Goal: Task Accomplishment & Management: Manage account settings

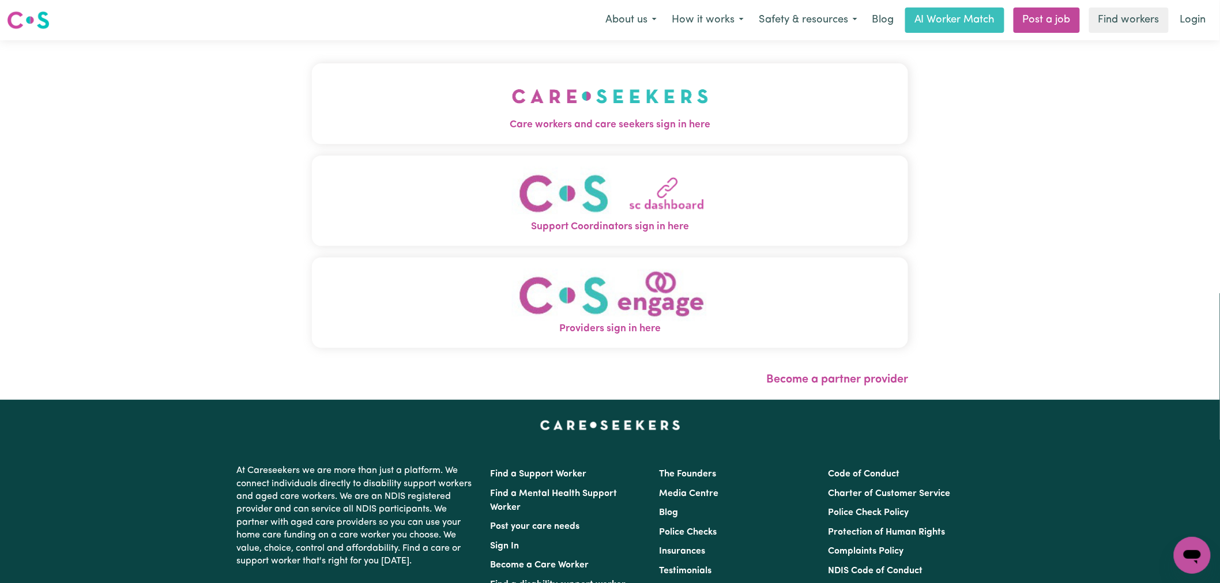
click at [440, 140] on button "Care workers and care seekers sign in here" at bounding box center [610, 103] width 596 height 81
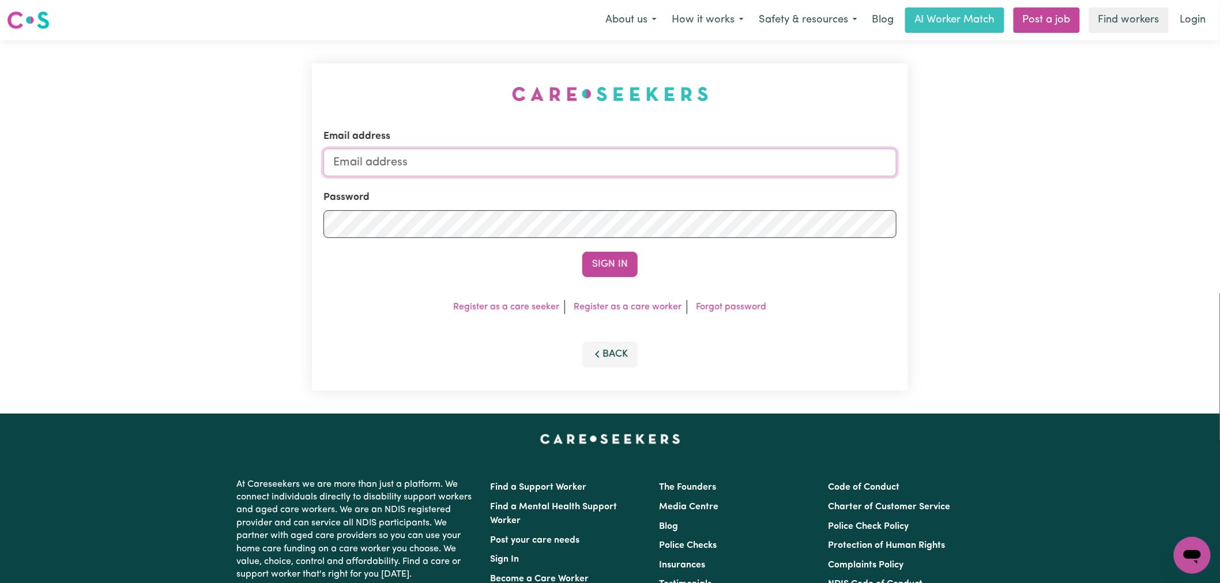
type input "[PERSON_NAME][EMAIL_ADDRESS][DOMAIN_NAME]"
click at [606, 257] on button "Sign In" at bounding box center [609, 264] width 55 height 25
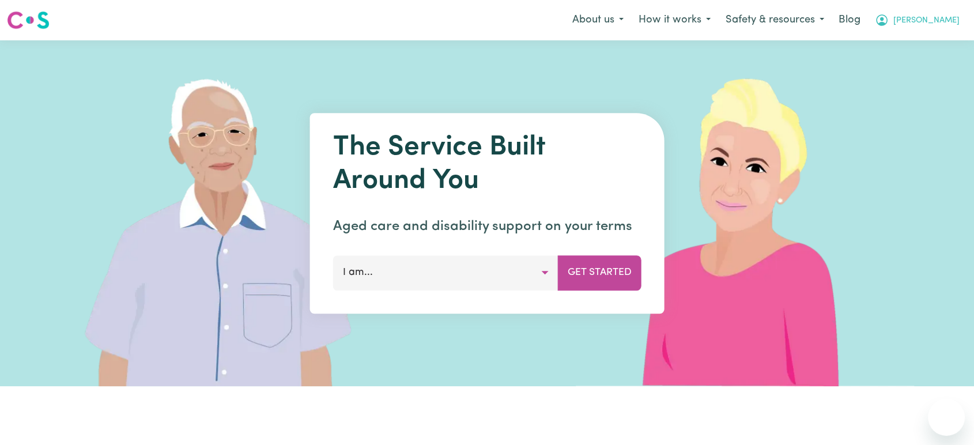
click at [952, 23] on span "[PERSON_NAME]" at bounding box center [927, 20] width 66 height 13
click at [920, 66] on link "Logout" at bounding box center [921, 66] width 91 height 22
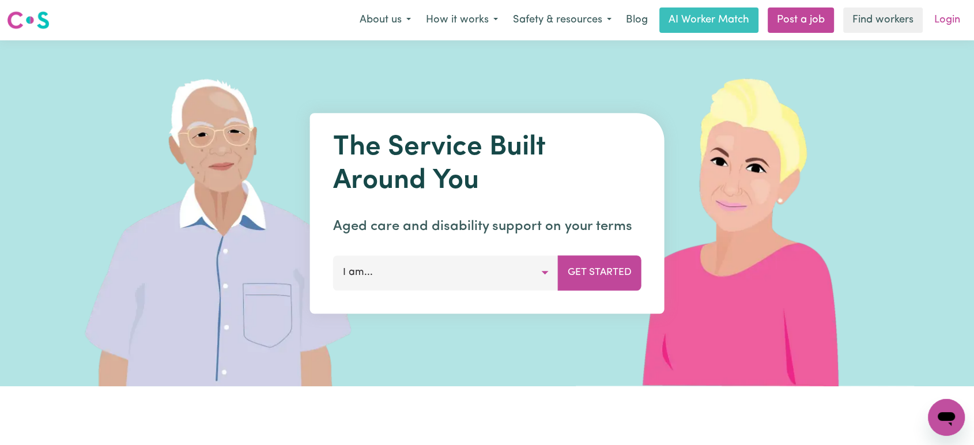
click at [941, 31] on link "Login" at bounding box center [948, 19] width 40 height 25
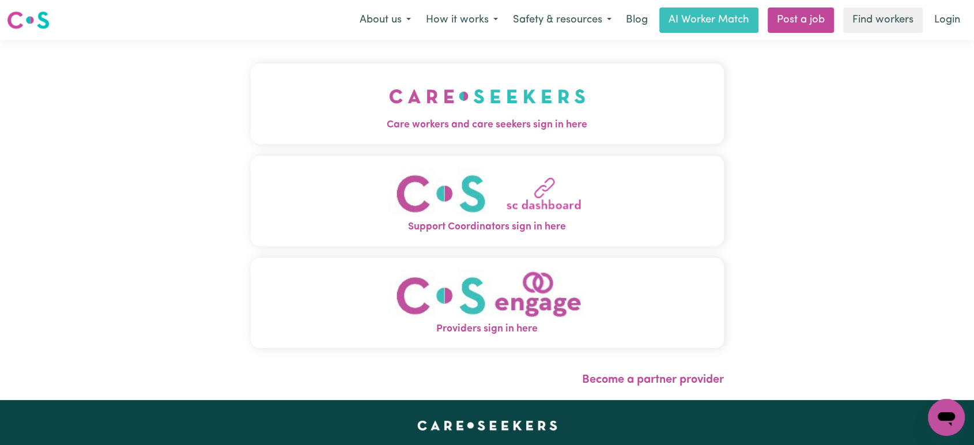
click at [423, 74] on button "Care workers and care seekers sign in here" at bounding box center [487, 103] width 473 height 81
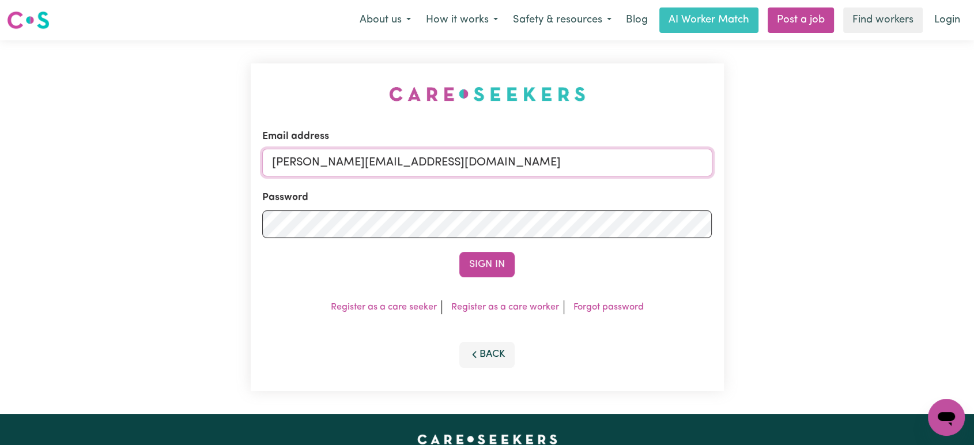
drag, startPoint x: 509, startPoint y: 155, endPoint x: 497, endPoint y: 167, distance: 17.1
click at [508, 155] on input "[PERSON_NAME][EMAIL_ADDRESS][DOMAIN_NAME]" at bounding box center [487, 163] width 450 height 28
drag, startPoint x: 544, startPoint y: 161, endPoint x: 344, endPoint y: 163, distance: 199.5
click at [331, 163] on input "[EMAIL_ADDRESS][DOMAIN_NAME]" at bounding box center [487, 163] width 450 height 28
type input "[EMAIL_ADDRESS][DOMAIN_NAME]"
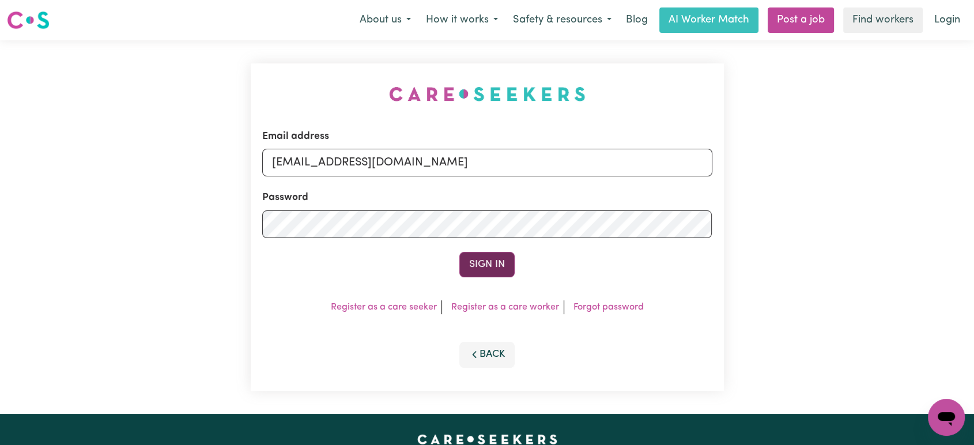
click at [480, 266] on button "Sign In" at bounding box center [487, 264] width 55 height 25
